Goal: Information Seeking & Learning: Find specific fact

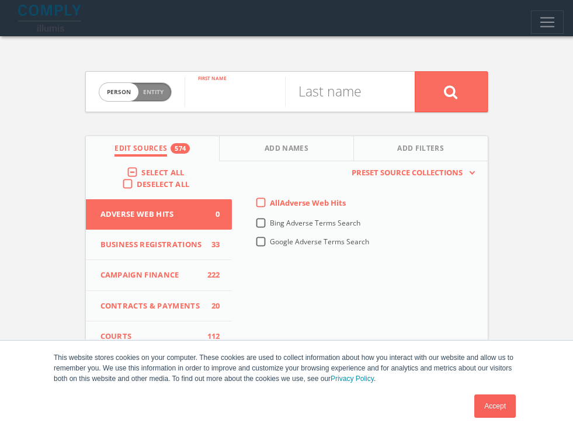
click at [232, 98] on input "text" at bounding box center [235, 92] width 100 height 30
click at [272, 39] on div "Person Entity person First name Last name Edit Sources 574 Add Names Add Filter…" at bounding box center [287, 340] width 420 height 609
click at [234, 98] on input "text" at bounding box center [235, 92] width 100 height 30
click at [334, 86] on input "text" at bounding box center [335, 92] width 100 height 30
click at [230, 91] on input "text" at bounding box center [235, 92] width 100 height 30
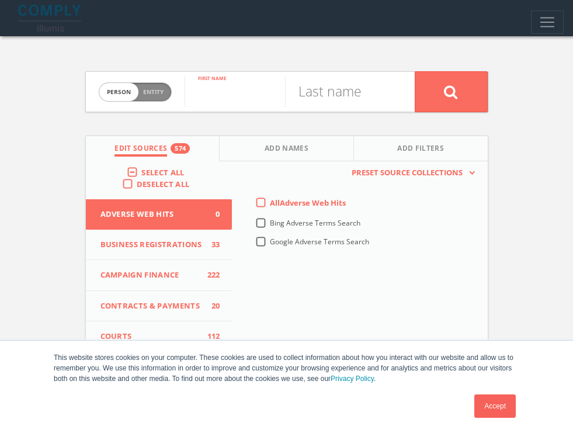
type input "M"
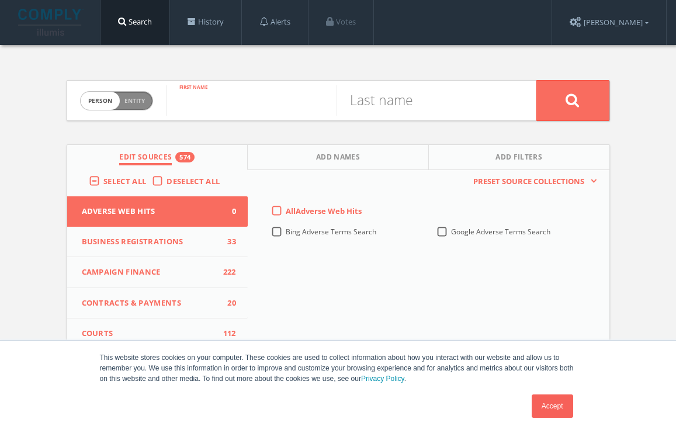
click at [214, 94] on input "text" at bounding box center [251, 100] width 171 height 30
type input "[DEMOGRAPHIC_DATA]"
click at [226, 114] on input "[DEMOGRAPHIC_DATA]" at bounding box center [251, 100] width 171 height 30
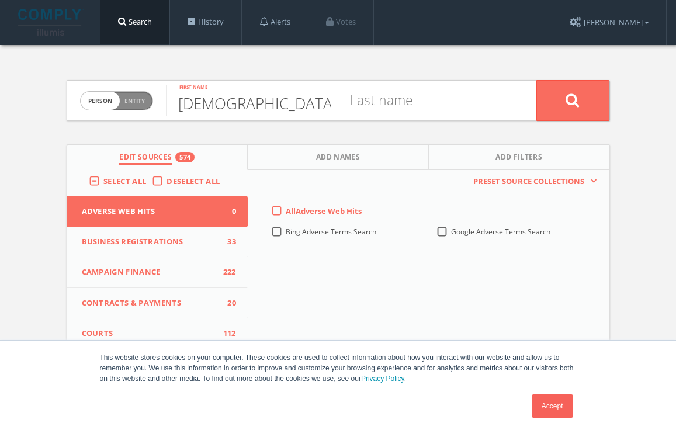
click at [144, 106] on span "Person Entity" at bounding box center [117, 101] width 72 height 18
checkbox input "true"
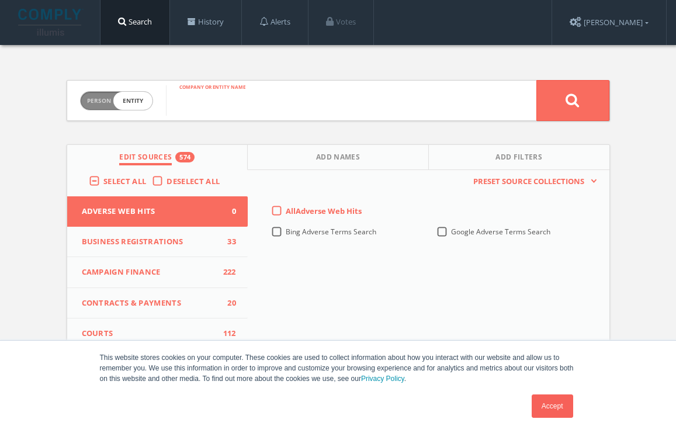
click at [227, 109] on input "text" at bounding box center [351, 100] width 370 height 30
type input "Conservative Grassroots Network"
click at [536, 80] on button at bounding box center [572, 100] width 73 height 41
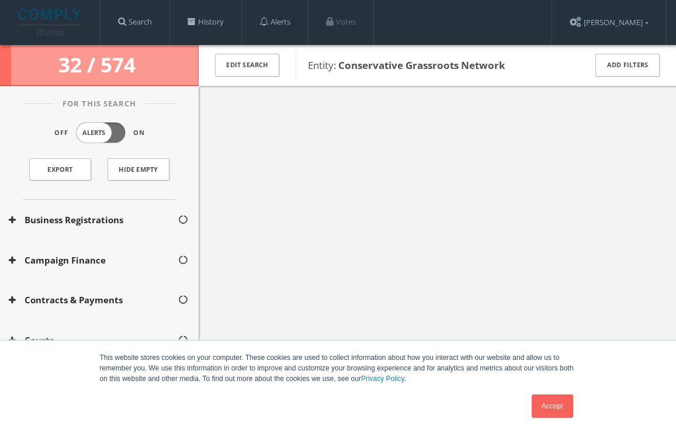
click at [559, 398] on link "Accept" at bounding box center [551, 405] width 41 height 23
